Goal: Check status

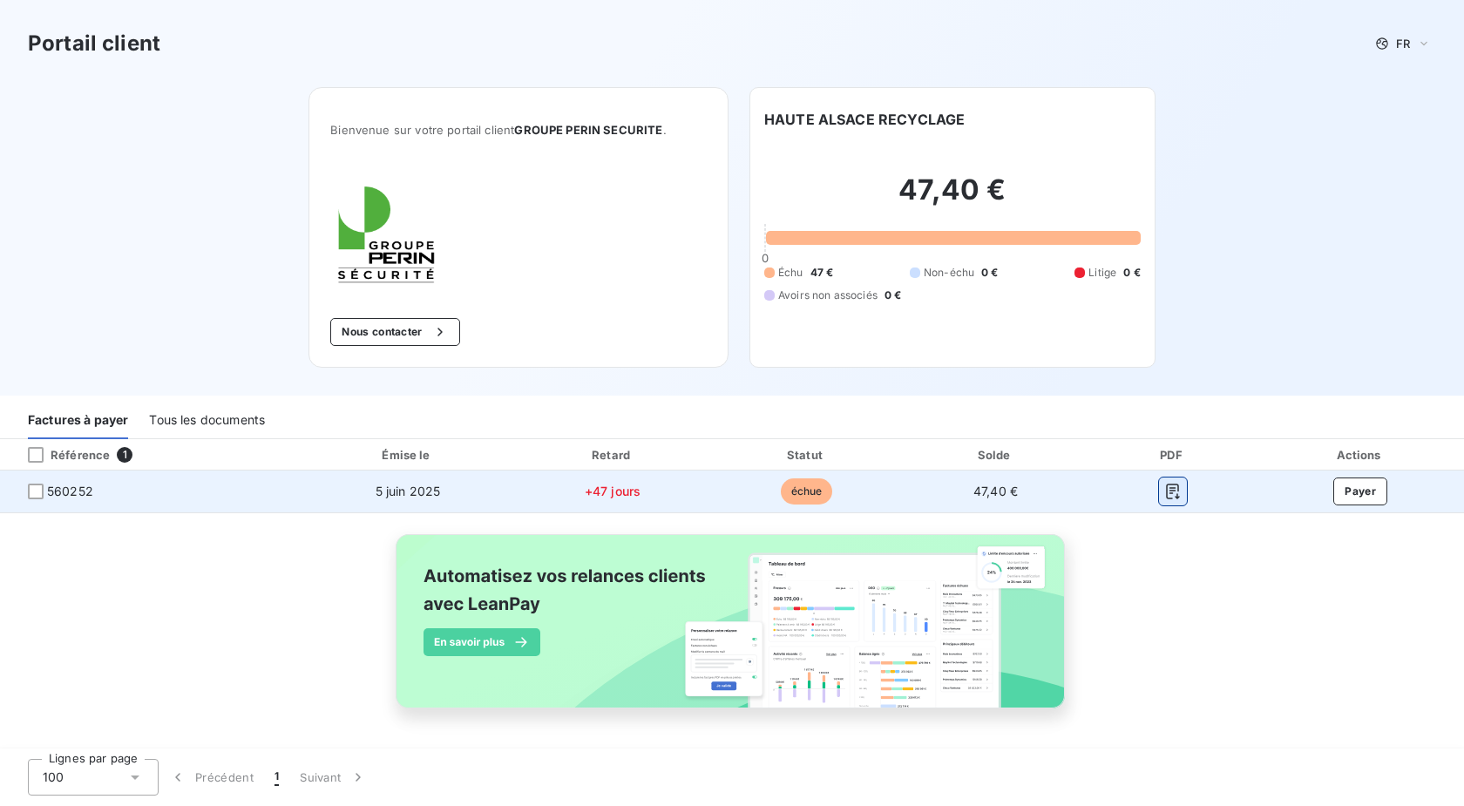
click at [1171, 489] on icon "button" at bounding box center [1172, 491] width 17 height 17
click at [37, 493] on div at bounding box center [36, 492] width 16 height 16
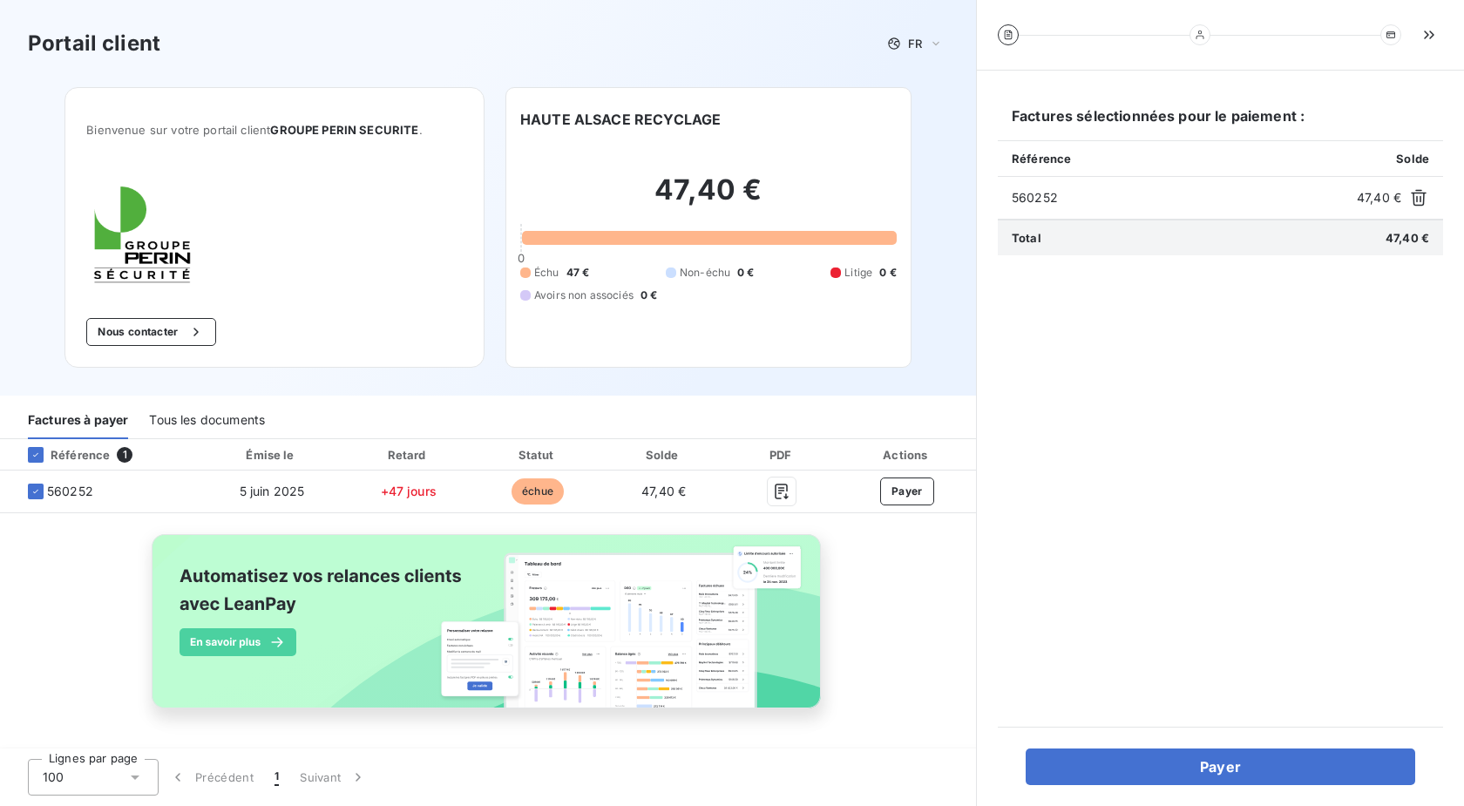
click at [1063, 198] on span "560252" at bounding box center [1181, 197] width 338 height 17
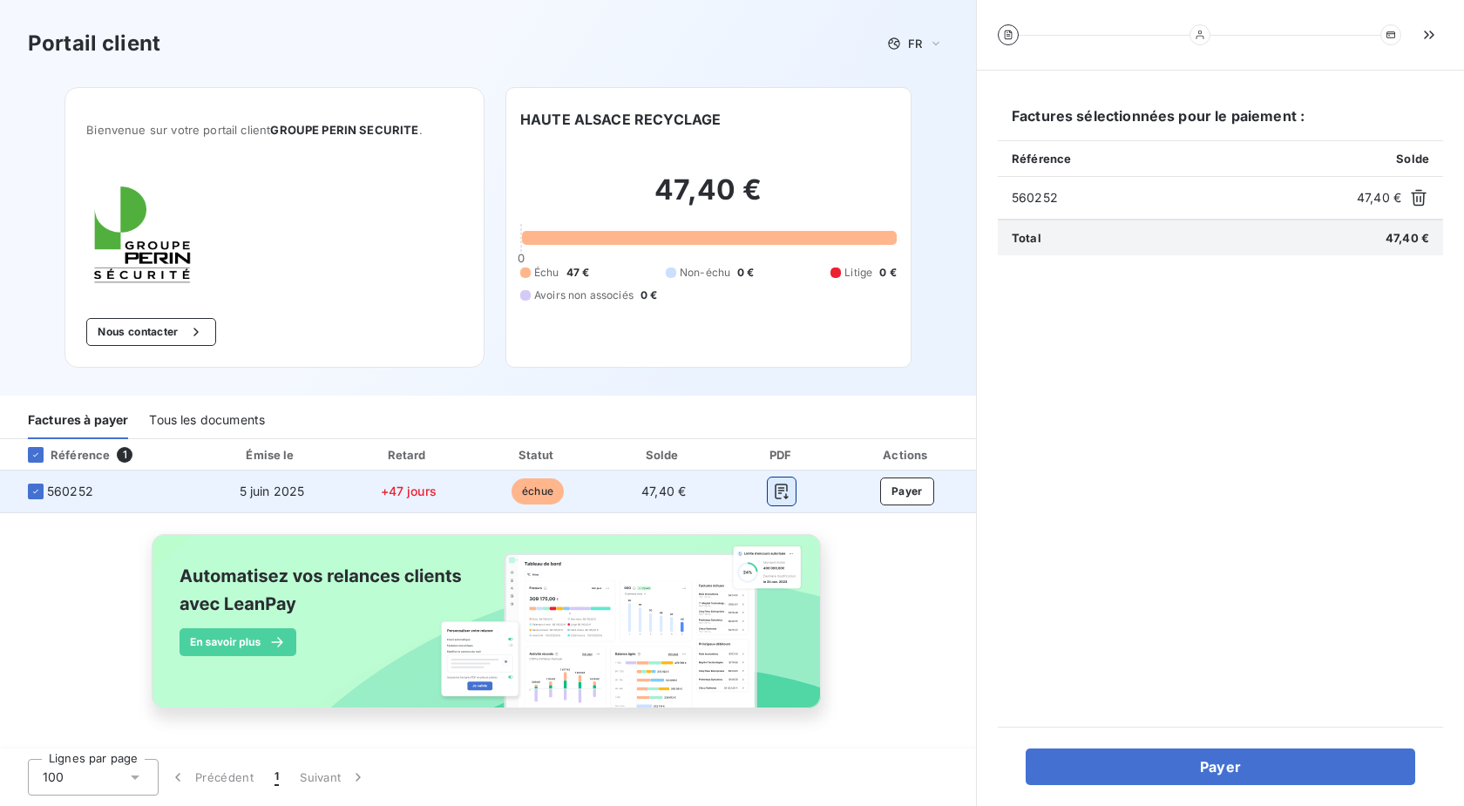
click at [781, 486] on icon "button" at bounding box center [781, 491] width 17 height 17
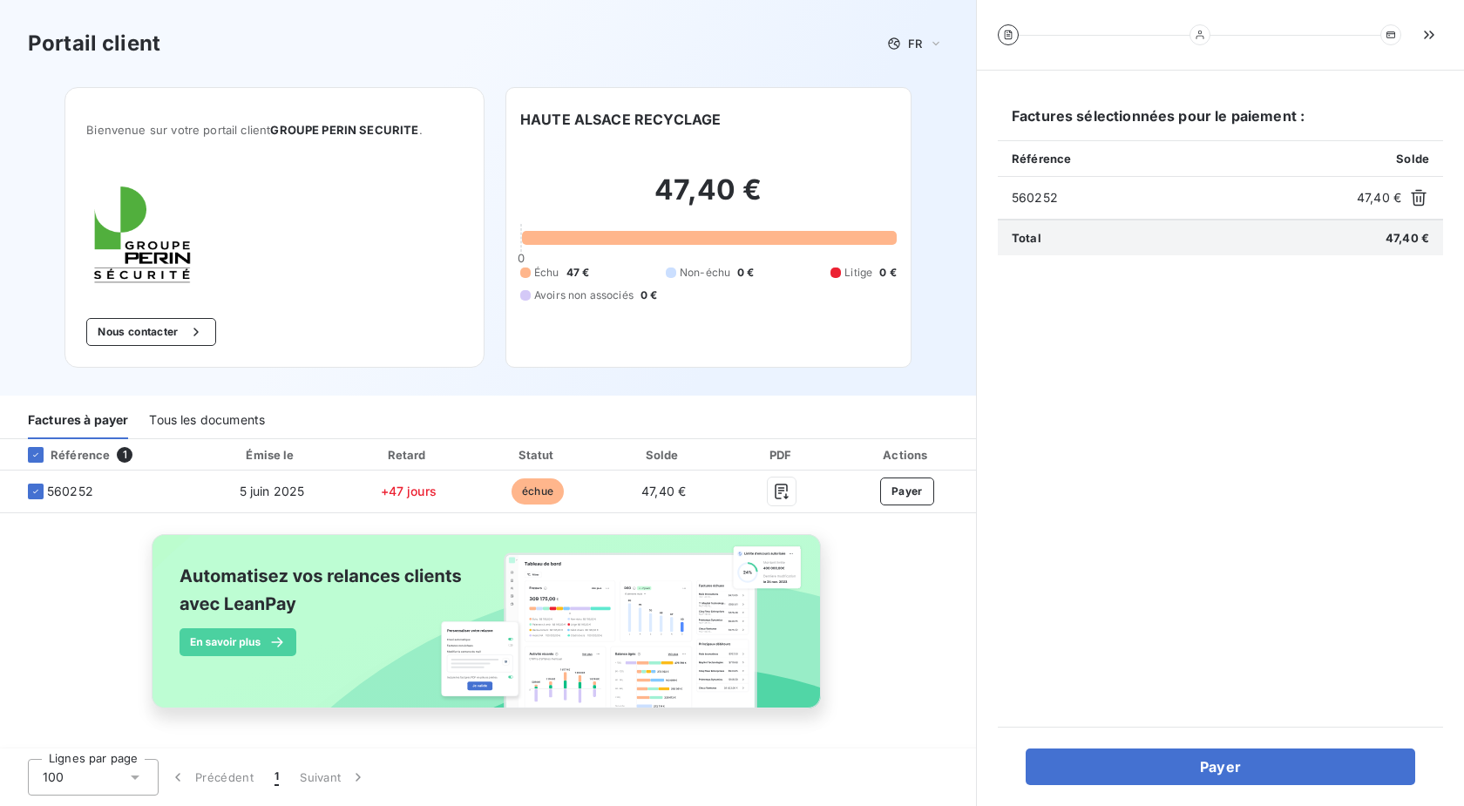
click at [84, 458] on div "Référence" at bounding box center [62, 455] width 96 height 16
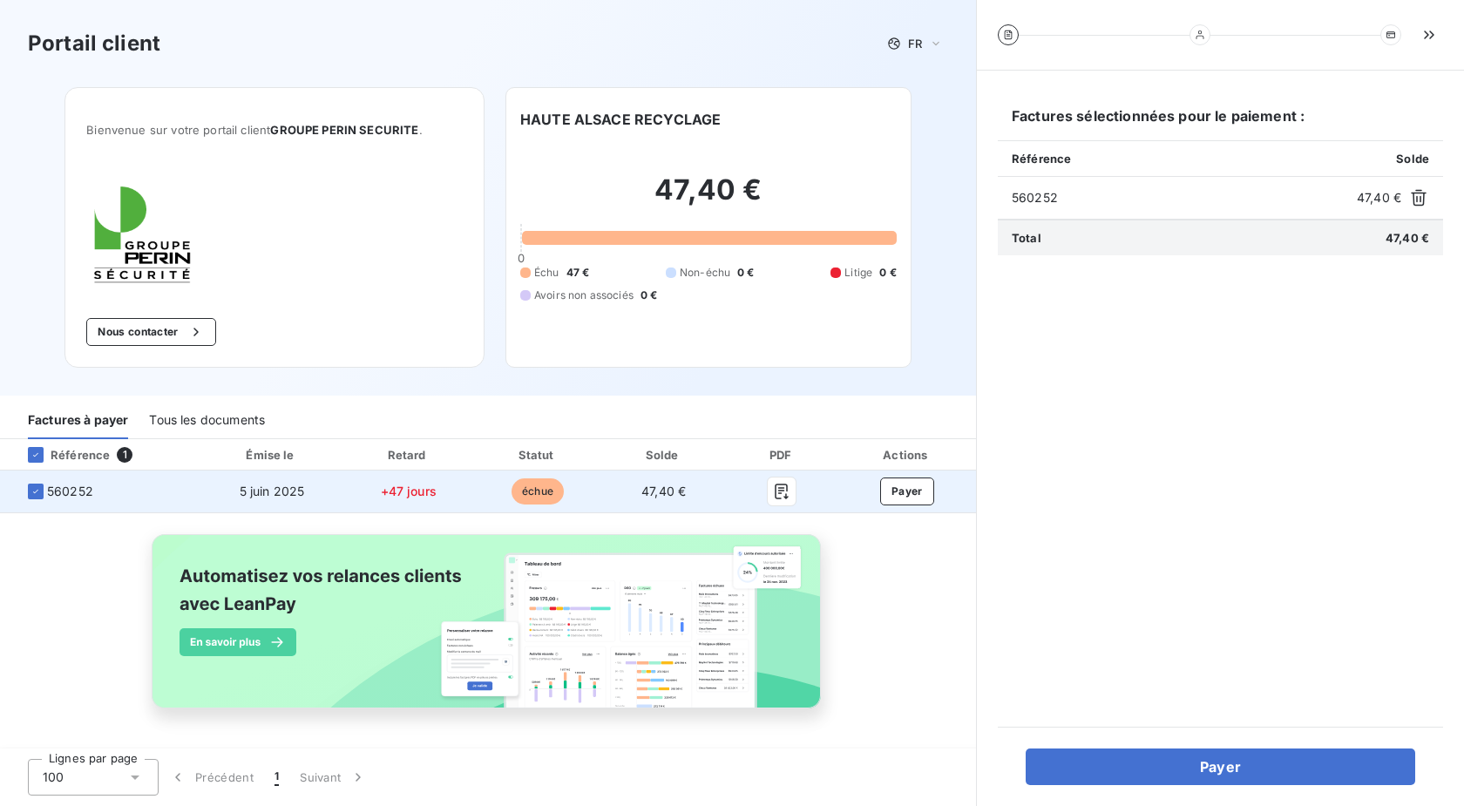
click at [528, 493] on span "échue" at bounding box center [538, 491] width 52 height 26
